Goal: Information Seeking & Learning: Learn about a topic

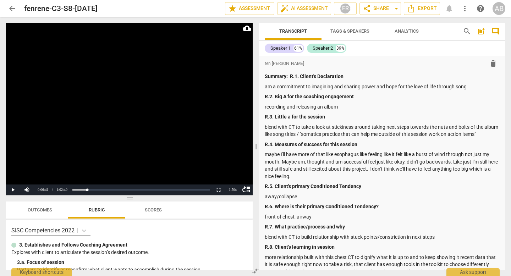
scroll to position [1082, 0]
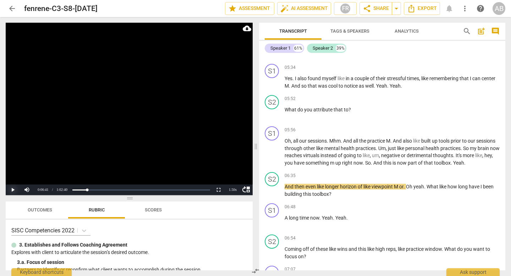
click at [13, 191] on button "Play" at bounding box center [13, 189] width 14 height 11
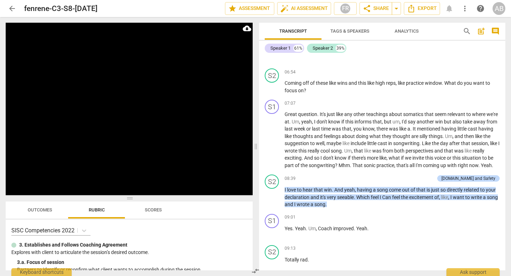
scroll to position [1249, 0]
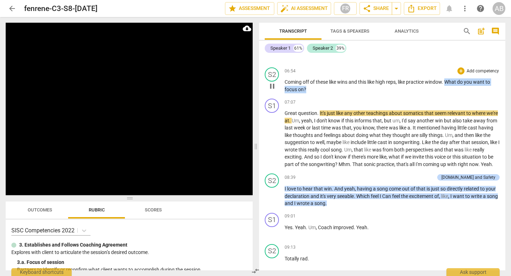
drag, startPoint x: 447, startPoint y: 95, endPoint x: 473, endPoint y: 102, distance: 26.5
click at [473, 93] on p "Coming off of these like wins and this like high reps , like practice window . …" at bounding box center [391, 85] width 215 height 15
click at [459, 82] on div "S2 play_arrow pause 06:54 + Add competency keyboard_arrow_right Coming off of t…" at bounding box center [382, 80] width 246 height 31
click at [459, 74] on div "+" at bounding box center [460, 70] width 7 height 7
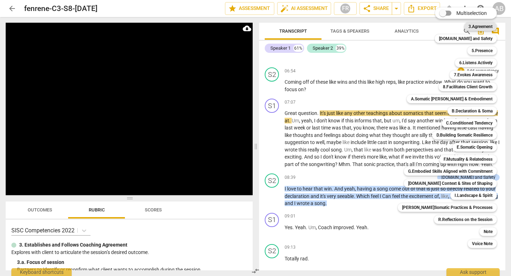
click at [472, 25] on b "3.Agreement" at bounding box center [480, 26] width 24 height 9
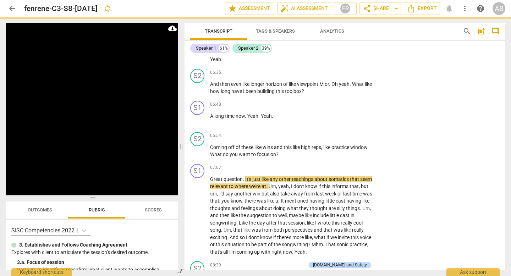
scroll to position [1306, 0]
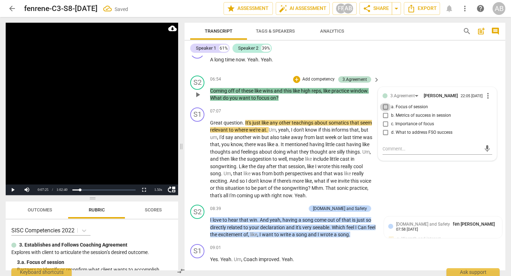
click at [386, 111] on input "a. Focus of session" at bounding box center [384, 107] width 11 height 9
checkbox input "true"
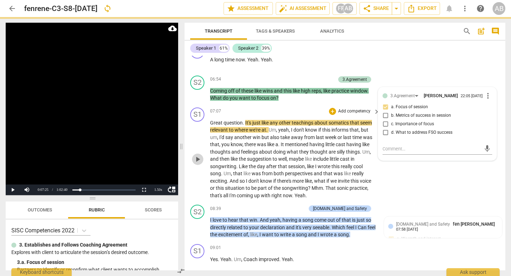
click at [197, 163] on span "play_arrow" at bounding box center [197, 159] width 9 height 9
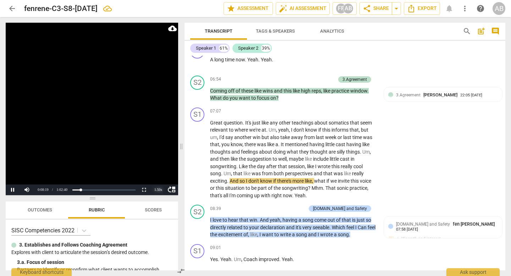
click at [159, 190] on div "1.50 x" at bounding box center [158, 189] width 14 height 11
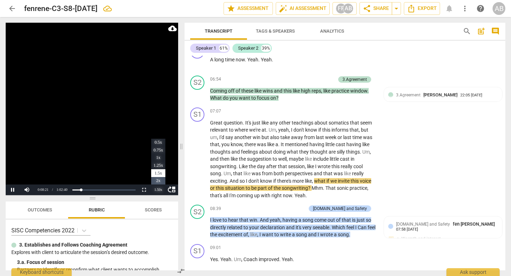
click at [159, 181] on li "2x" at bounding box center [158, 181] width 14 height 8
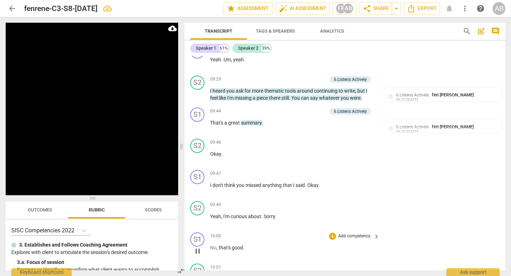
scroll to position [1626, 0]
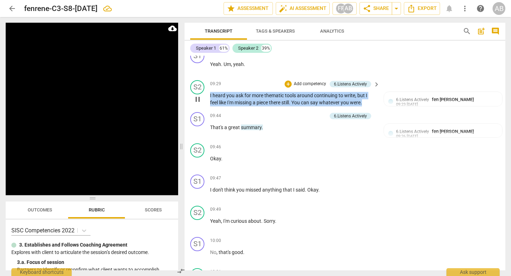
drag, startPoint x: 368, startPoint y: 109, endPoint x: 207, endPoint y: 101, distance: 161.5
click at [207, 101] on div "S2 play_arrow pause 09:29 + Add competency 6.Listens Actively keyboard_arrow_ri…" at bounding box center [344, 93] width 321 height 32
click at [288, 88] on div "+" at bounding box center [287, 84] width 7 height 7
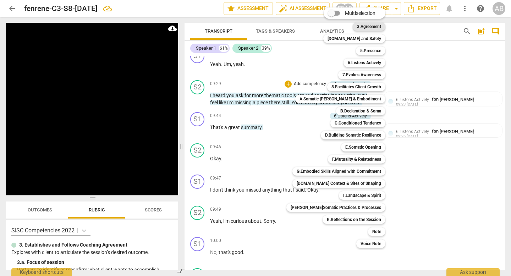
click at [358, 28] on b "3.Agreement" at bounding box center [369, 26] width 24 height 9
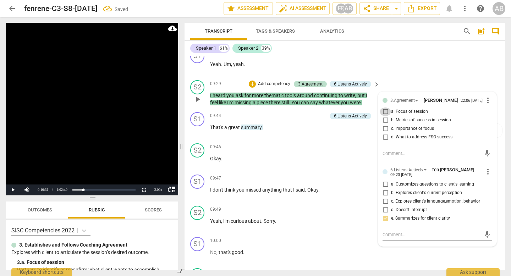
click at [385, 116] on input "a. Focus of session" at bounding box center [384, 111] width 11 height 9
checkbox input "true"
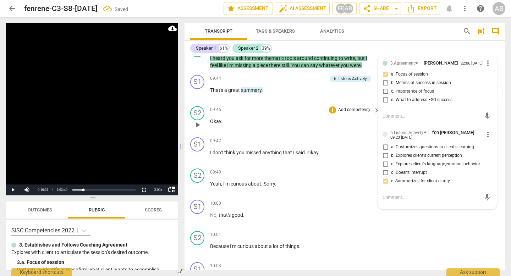
scroll to position [1666, 0]
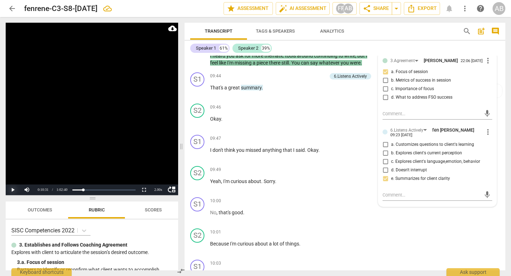
click at [12, 187] on button "Play" at bounding box center [13, 189] width 14 height 11
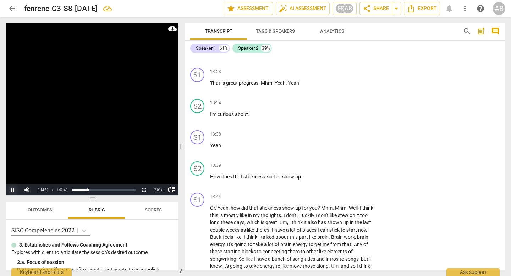
scroll to position [2596, 0]
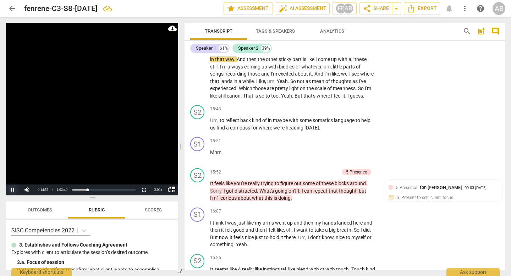
click at [14, 189] on button "Pause" at bounding box center [13, 189] width 14 height 11
